Goal: Download file/media

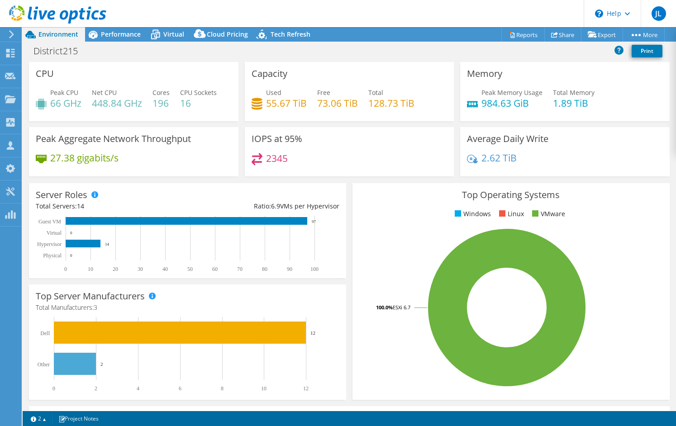
select select "USD"
click at [21, 51] on div "Dashboard" at bounding box center [42, 53] width 43 height 23
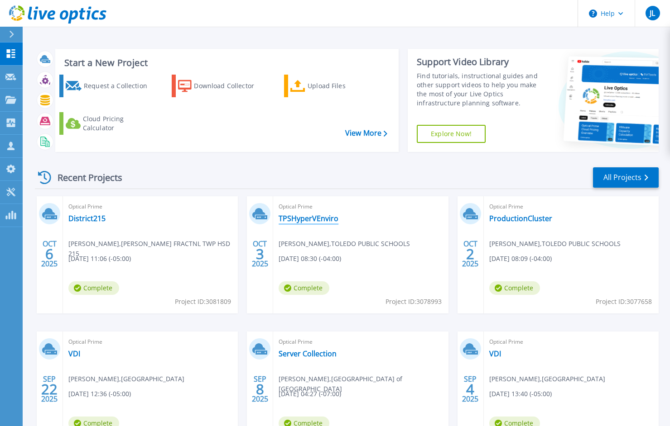
click at [303, 217] on link "TPSHyperVEnviro" at bounding box center [308, 218] width 60 height 9
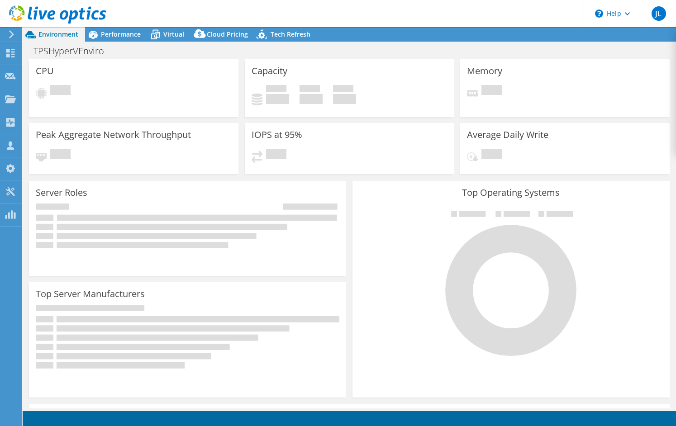
select select "USD"
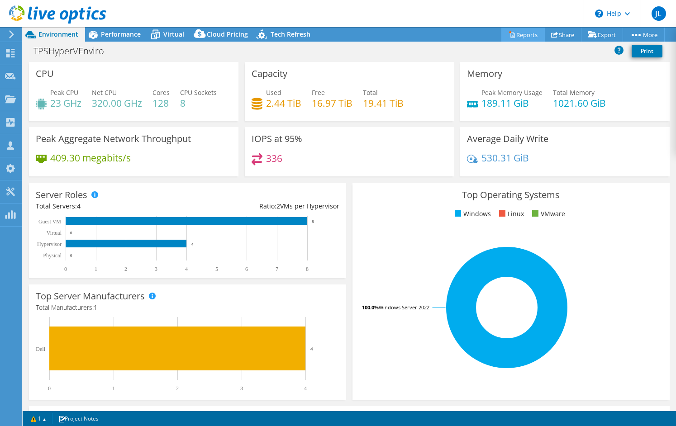
click at [518, 34] on link "Reports" at bounding box center [523, 35] width 43 height 14
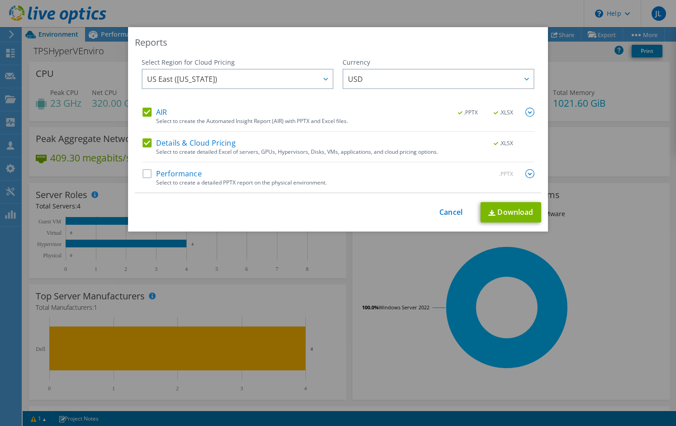
click at [144, 172] on label "Performance" at bounding box center [172, 173] width 59 height 9
click at [0, 0] on input "Performance" at bounding box center [0, 0] width 0 height 0
click at [509, 215] on link "Download" at bounding box center [511, 212] width 61 height 20
click at [359, 205] on div "This process may take a while, please wait... Cancel Download" at bounding box center [338, 212] width 407 height 20
click at [506, 211] on link "Download" at bounding box center [511, 212] width 61 height 20
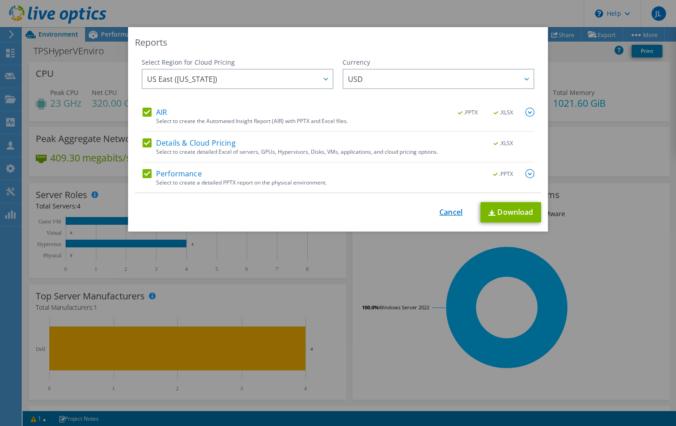
click at [443, 215] on link "Cancel" at bounding box center [451, 212] width 23 height 9
